Goal: Navigation & Orientation: Find specific page/section

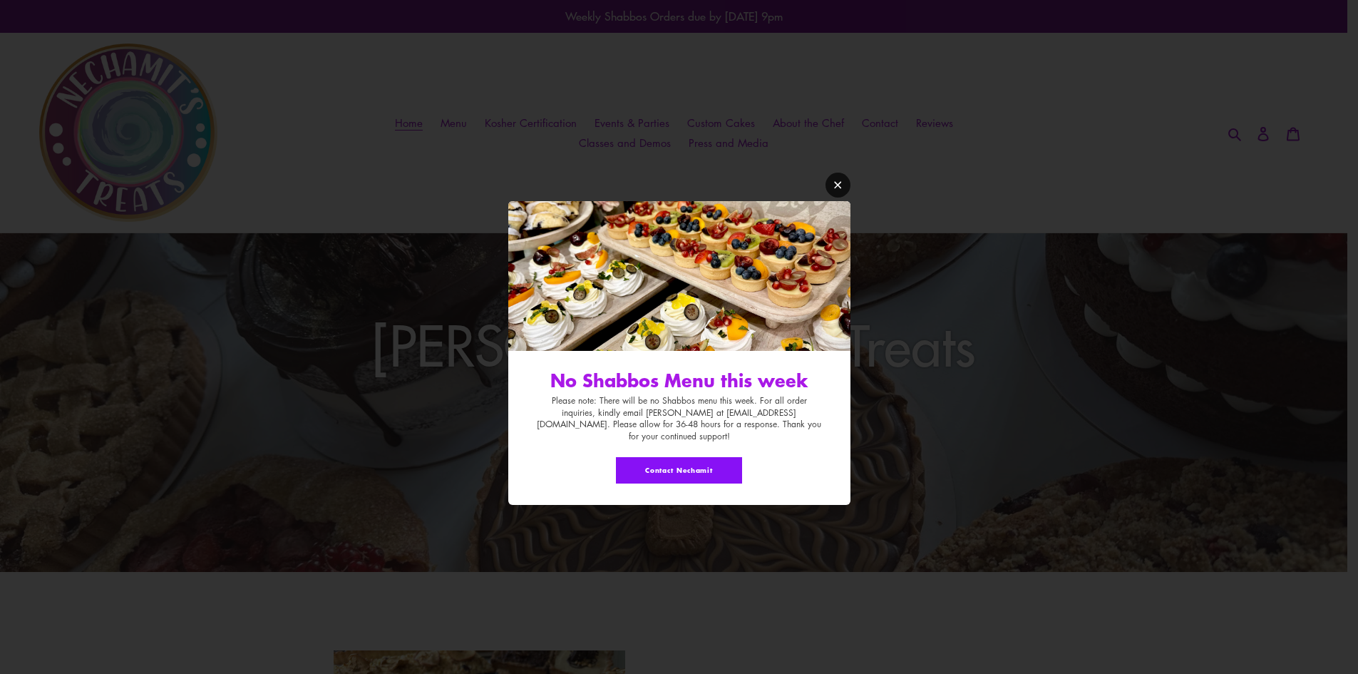
click at [831, 189] on link "Modal window" at bounding box center [837, 184] width 25 height 25
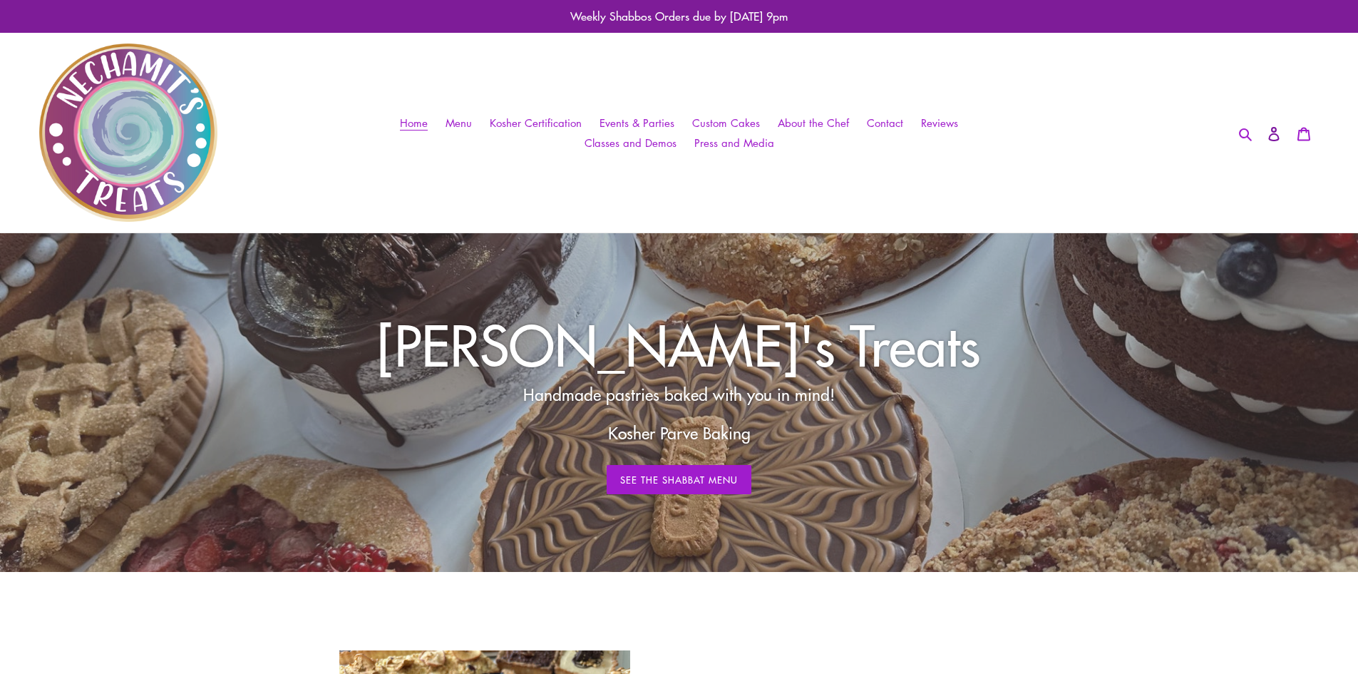
click at [1277, 137] on icon at bounding box center [1274, 134] width 14 height 14
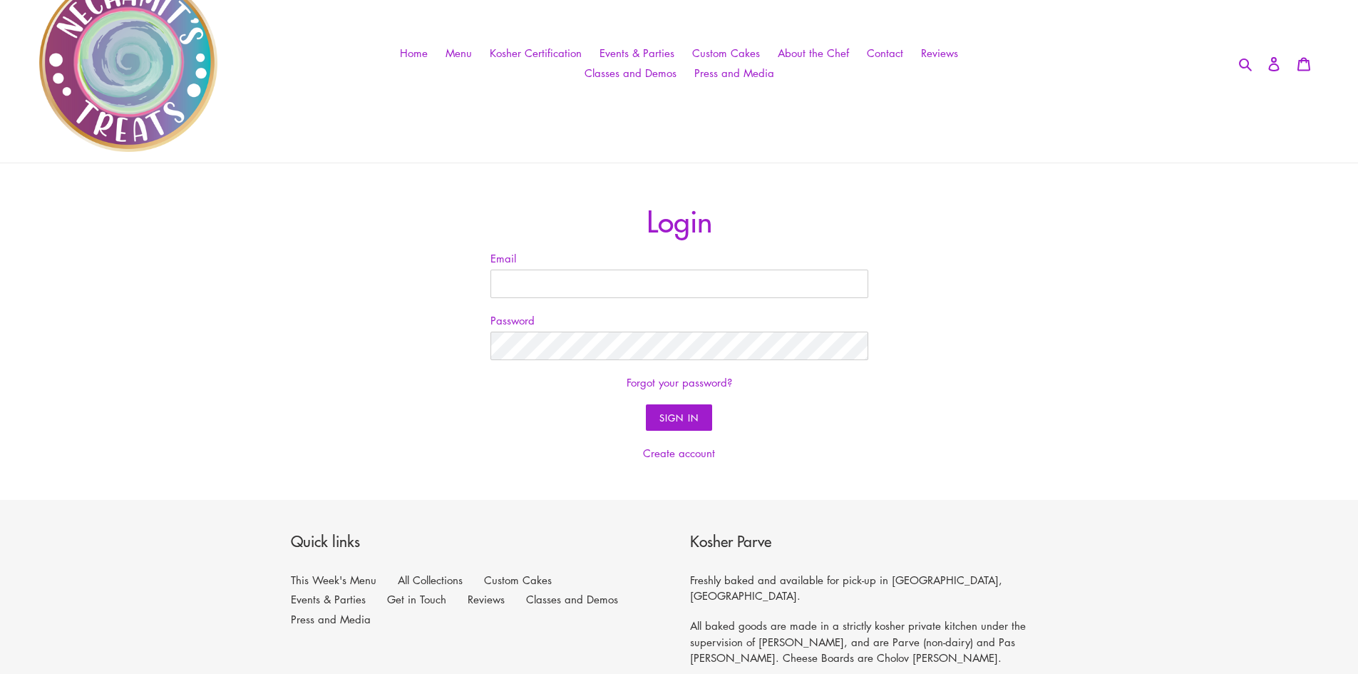
scroll to position [69, 0]
click at [892, 54] on span "Contact" at bounding box center [885, 53] width 36 height 15
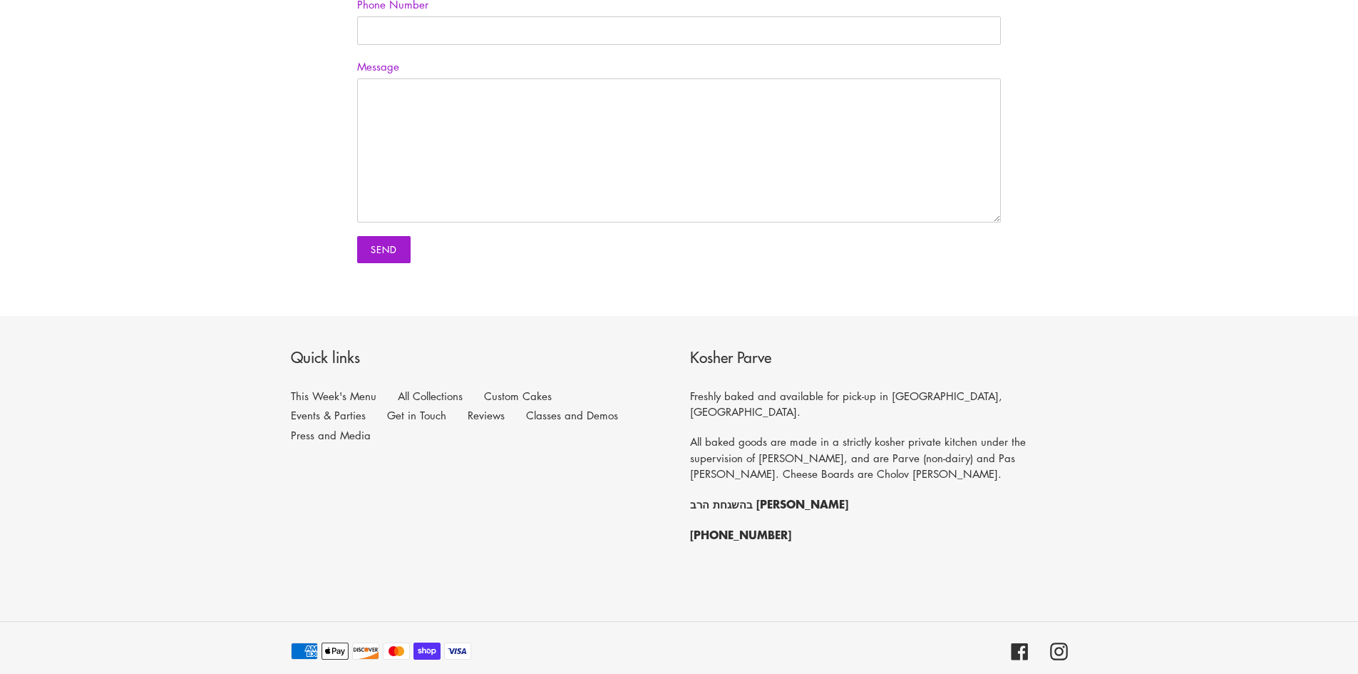
scroll to position [428, 0]
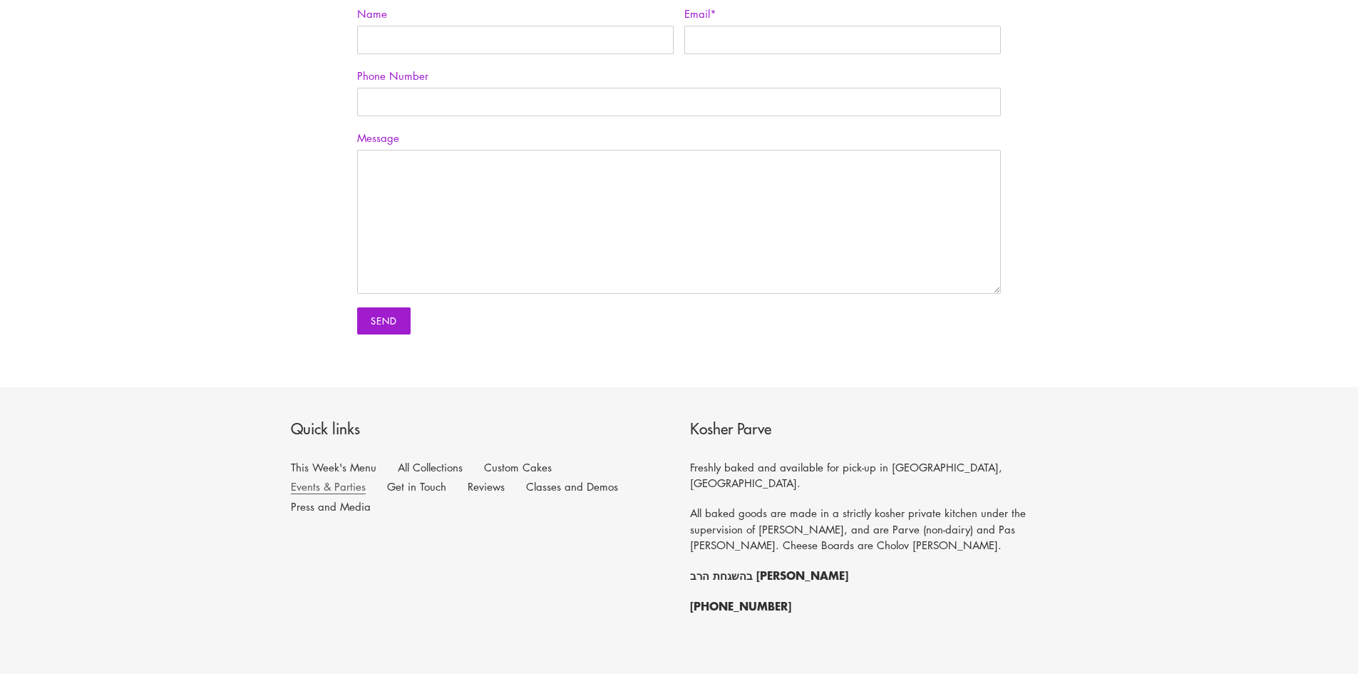
click at [366, 479] on link "Events & Parties" at bounding box center [328, 486] width 75 height 15
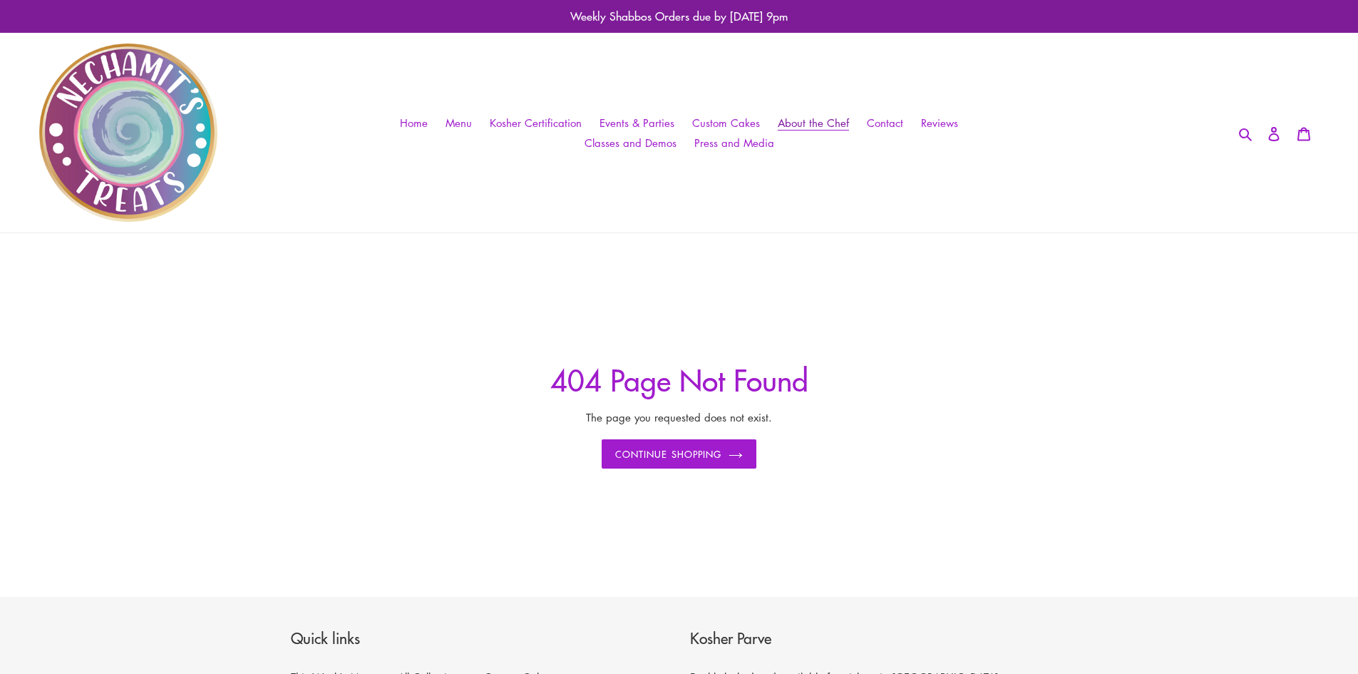
click at [821, 119] on span "About the Chef" at bounding box center [813, 122] width 71 height 15
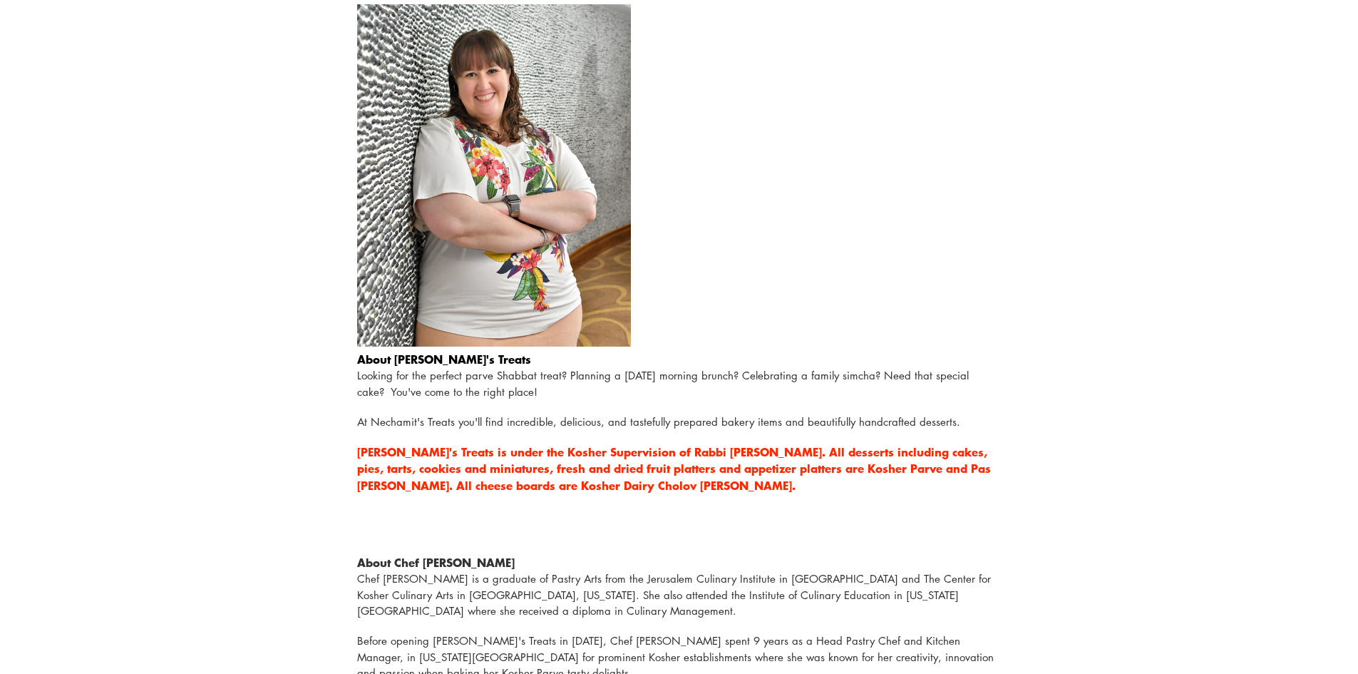
scroll to position [356, 0]
